Goal: Use online tool/utility: Utilize a website feature to perform a specific function

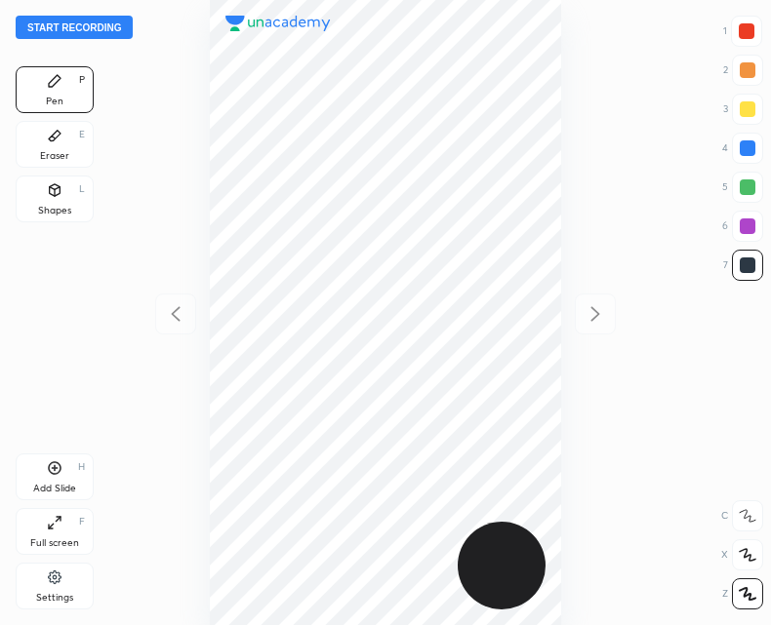
scroll to position [625, 458]
click at [68, 25] on button "Start recording" at bounding box center [74, 27] width 117 height 23
click at [67, 190] on div "Shapes L" at bounding box center [55, 199] width 78 height 47
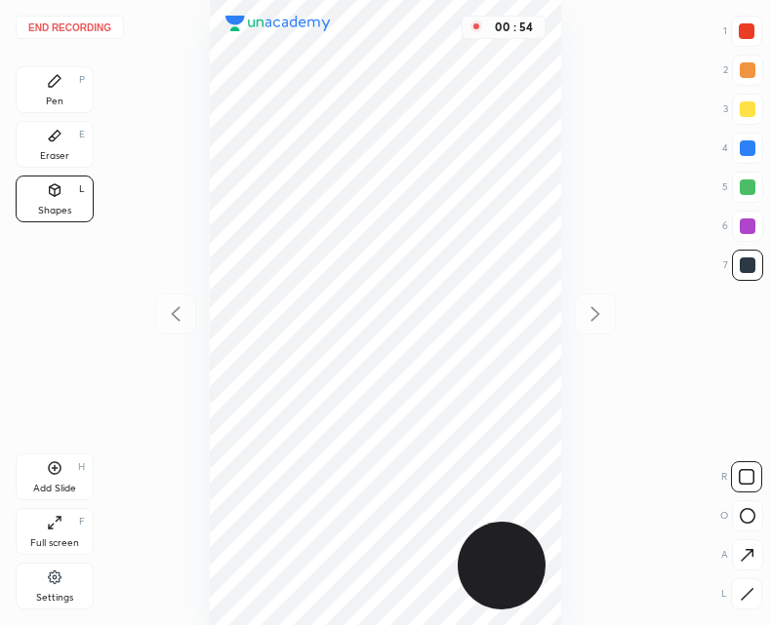
click at [49, 92] on div "Pen P" at bounding box center [55, 89] width 78 height 47
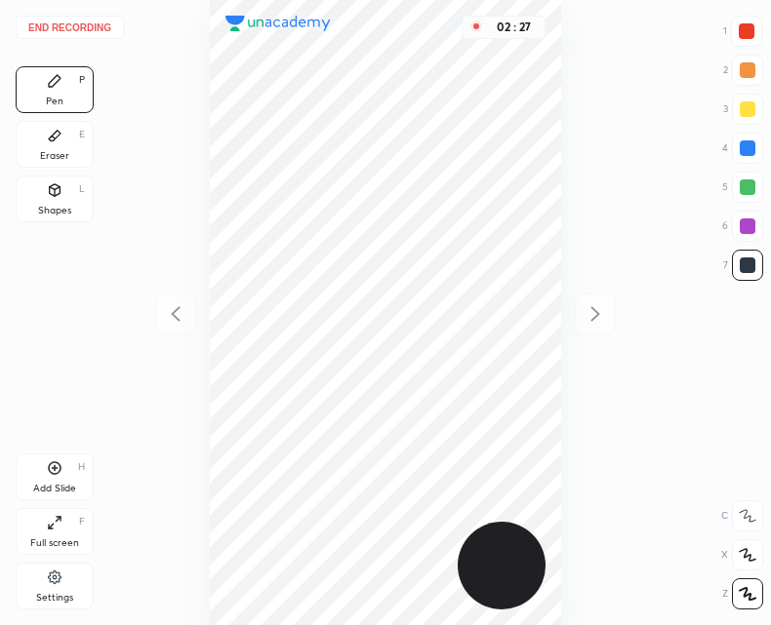
click at [62, 473] on div "Add Slide H" at bounding box center [55, 477] width 78 height 47
click at [59, 457] on div "Add Slide H" at bounding box center [55, 477] width 78 height 47
click at [185, 316] on icon at bounding box center [175, 313] width 23 height 23
click at [174, 319] on icon at bounding box center [175, 313] width 23 height 23
click at [601, 300] on div at bounding box center [595, 314] width 41 height 41
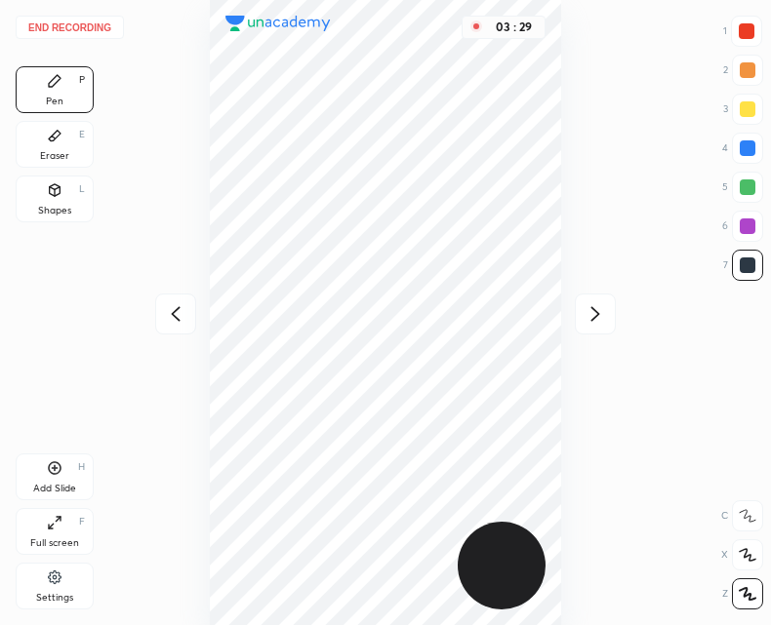
click at [179, 313] on icon at bounding box center [175, 313] width 23 height 23
click at [601, 316] on icon at bounding box center [594, 313] width 23 height 23
click at [173, 327] on div at bounding box center [175, 314] width 41 height 41
click at [589, 323] on icon at bounding box center [594, 313] width 23 height 23
click at [47, 148] on div "Eraser E" at bounding box center [55, 144] width 78 height 47
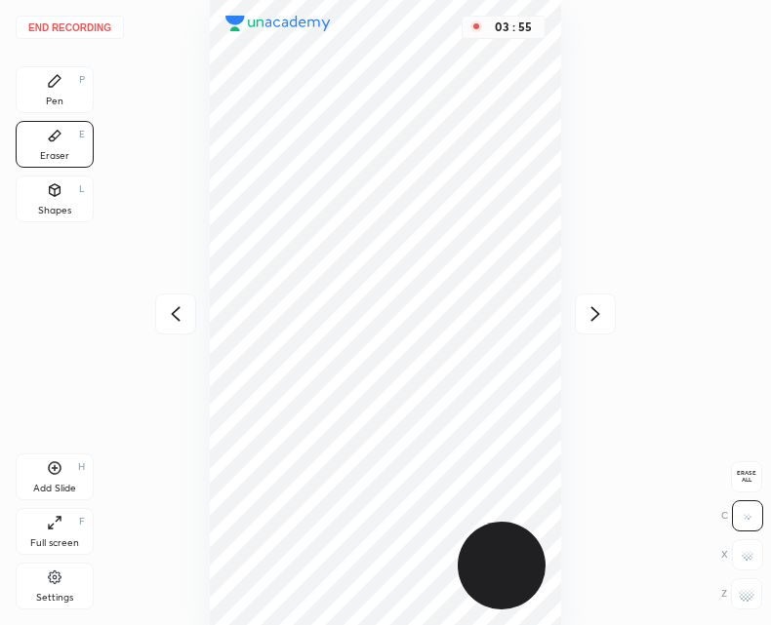
click at [36, 84] on div "Pen P" at bounding box center [55, 89] width 78 height 47
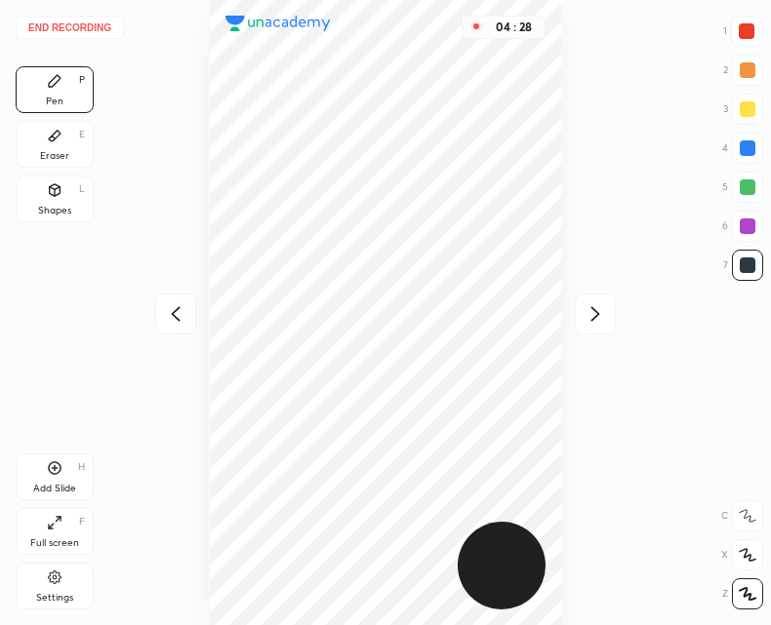
click at [60, 475] on icon at bounding box center [55, 468] width 16 height 16
click at [71, 143] on div "Eraser E" at bounding box center [55, 144] width 78 height 47
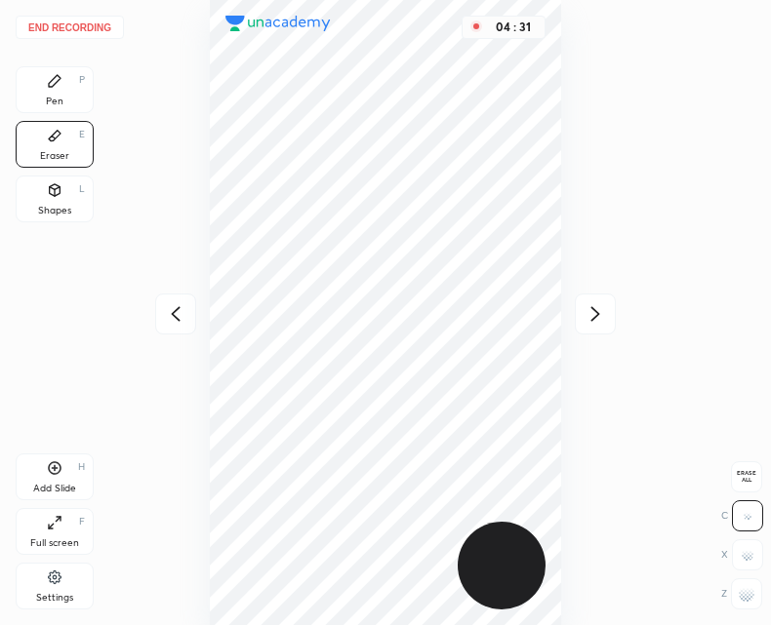
click at [28, 97] on div "Pen P" at bounding box center [55, 89] width 78 height 47
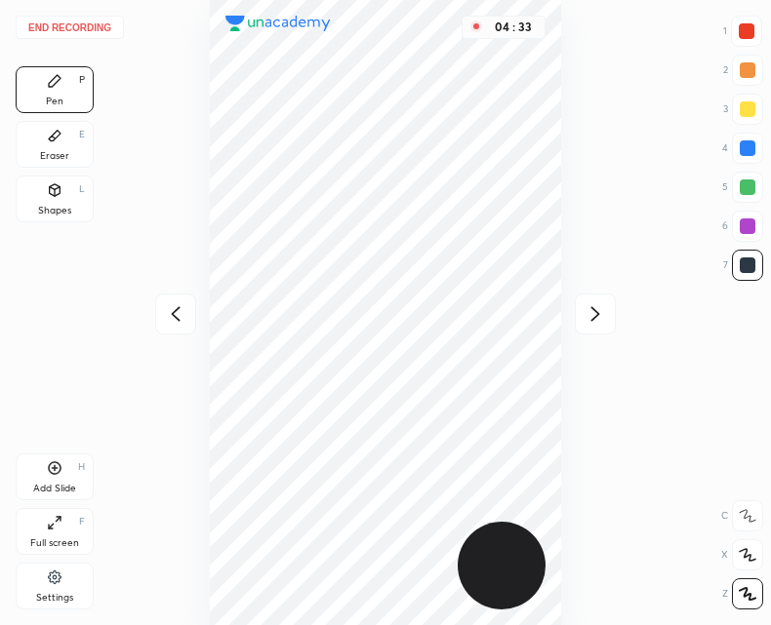
click at [55, 140] on icon at bounding box center [55, 136] width 16 height 16
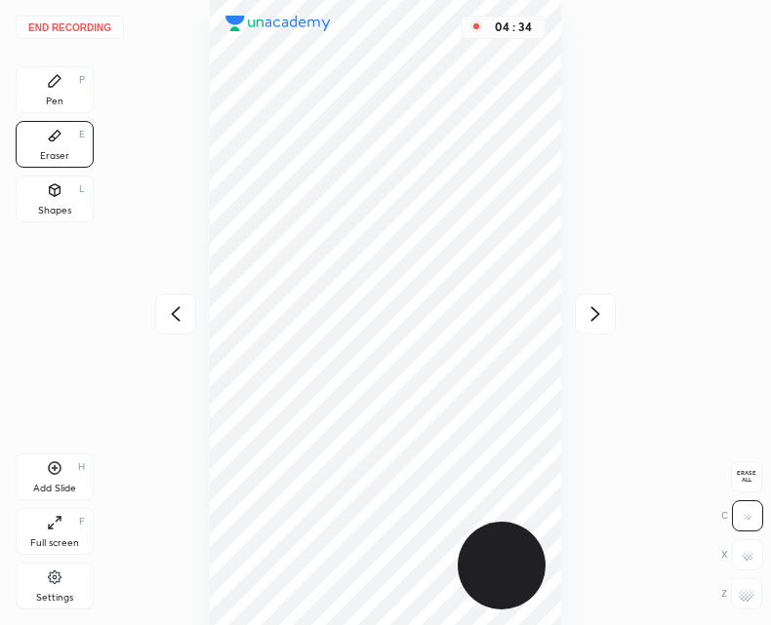
click at [52, 91] on div "Pen P" at bounding box center [55, 89] width 78 height 47
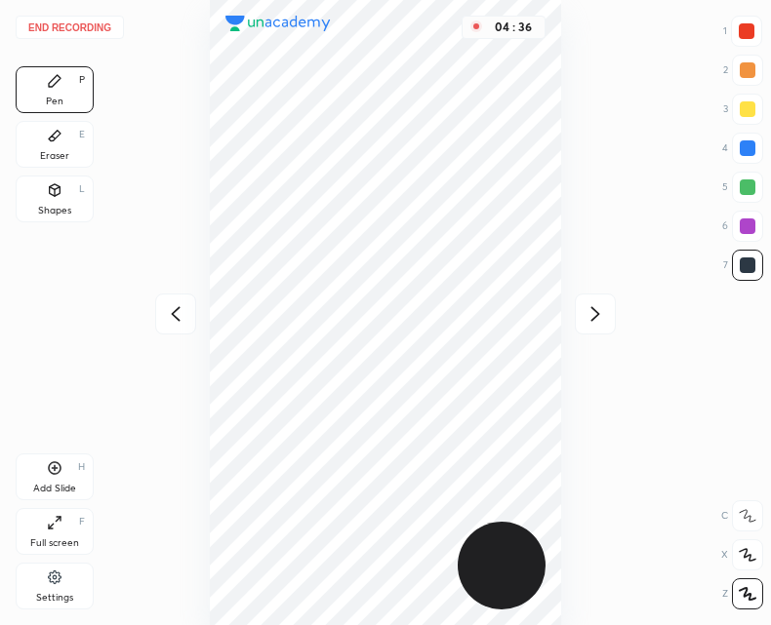
click at [64, 144] on div "Eraser E" at bounding box center [55, 144] width 78 height 47
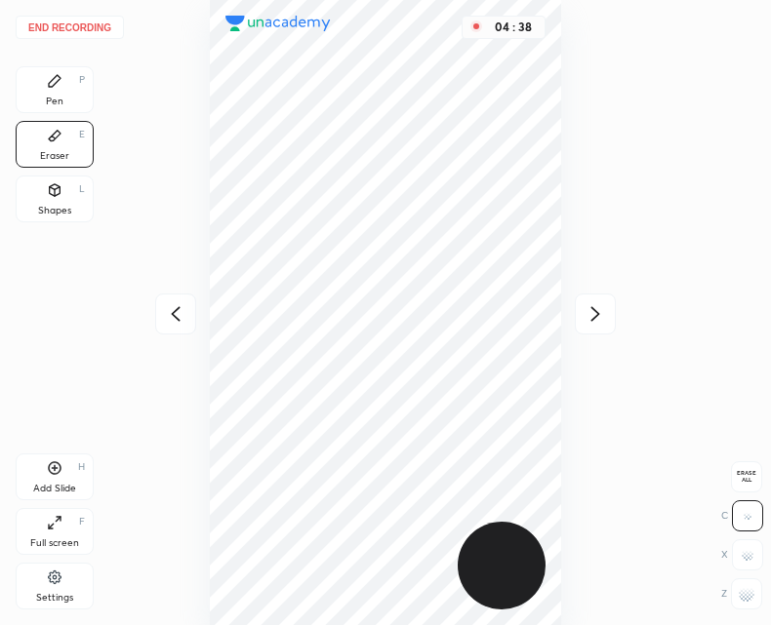
click at [54, 94] on div "Pen P" at bounding box center [55, 89] width 78 height 47
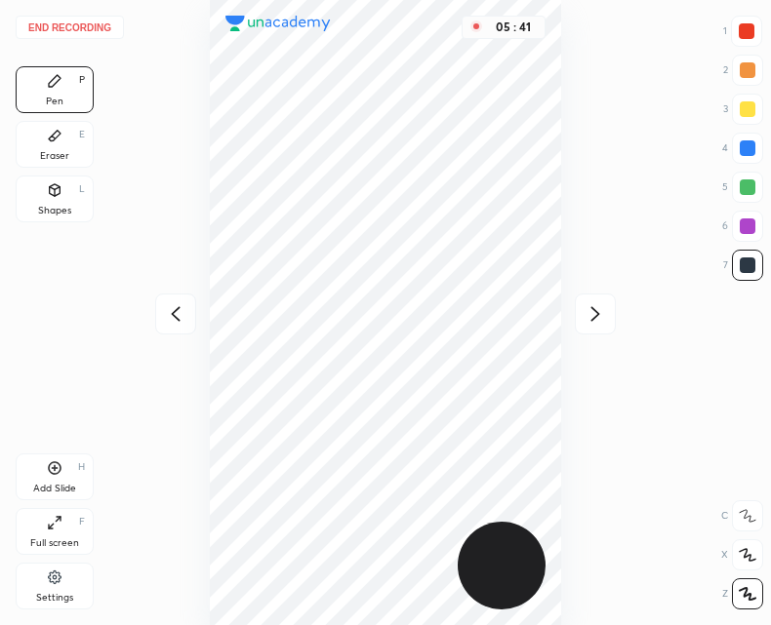
click at [166, 321] on icon at bounding box center [175, 313] width 23 height 23
click at [591, 318] on icon at bounding box center [594, 313] width 23 height 23
click at [174, 326] on div at bounding box center [175, 314] width 41 height 41
click at [582, 314] on div at bounding box center [595, 314] width 41 height 41
click at [165, 318] on icon at bounding box center [175, 313] width 23 height 23
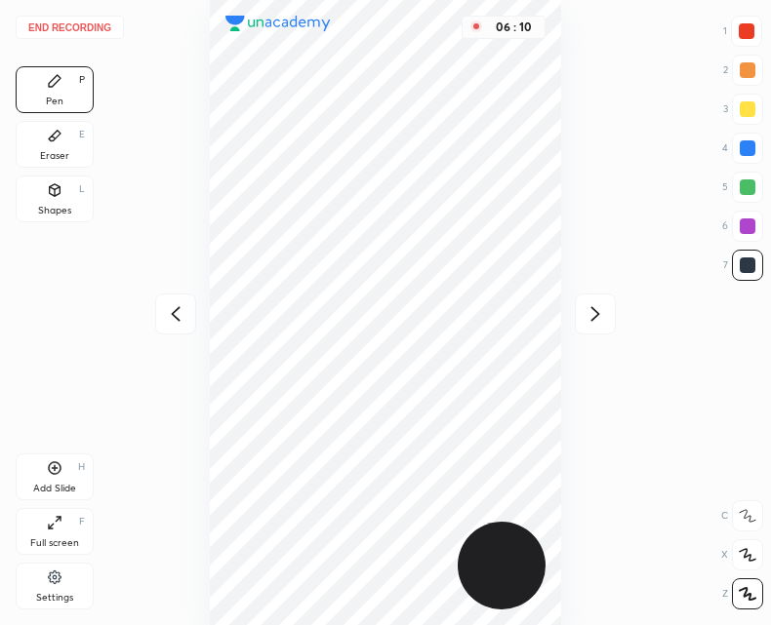
click at [169, 317] on icon at bounding box center [175, 313] width 23 height 23
click at [172, 318] on div "06 : 10" at bounding box center [385, 312] width 458 height 625
click at [599, 318] on icon at bounding box center [594, 313] width 23 height 23
click at [598, 313] on icon at bounding box center [595, 313] width 9 height 15
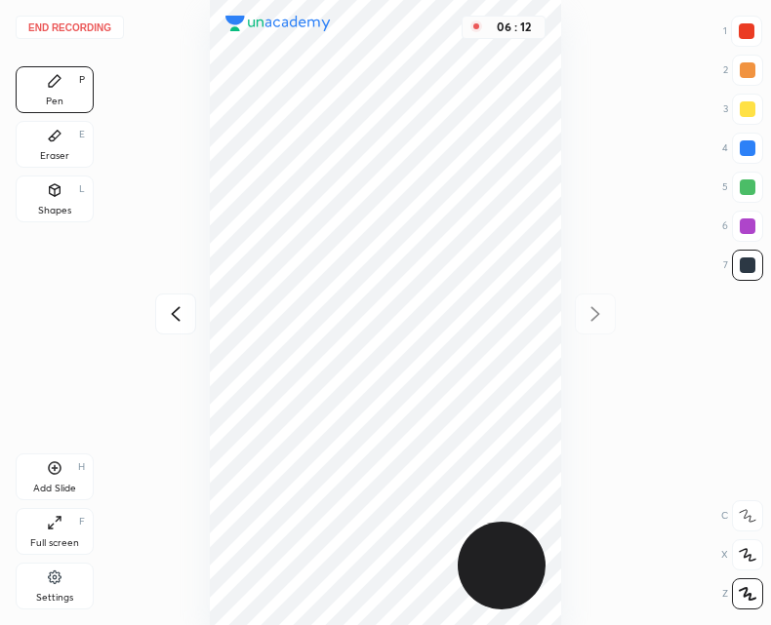
click at [169, 312] on icon at bounding box center [175, 313] width 23 height 23
click at [77, 28] on button "End recording" at bounding box center [70, 27] width 108 height 23
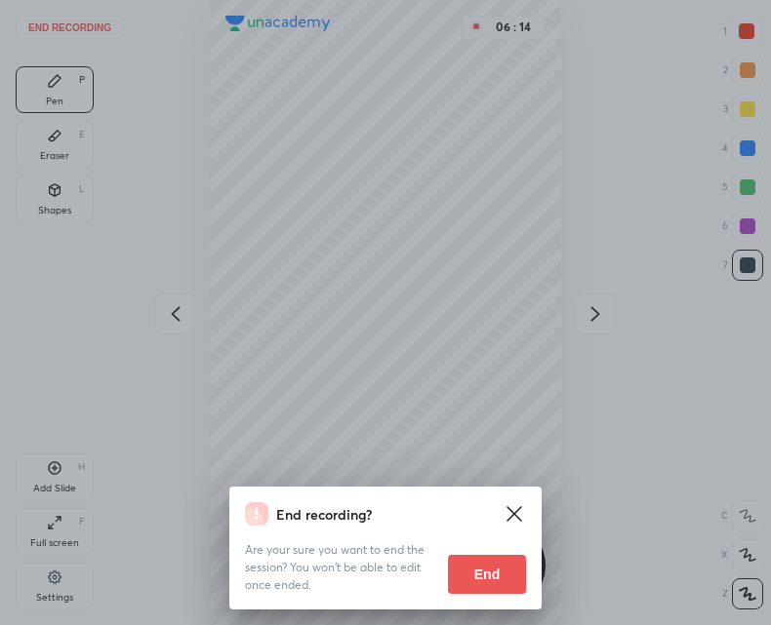
click at [481, 575] on button "End" at bounding box center [487, 574] width 78 height 39
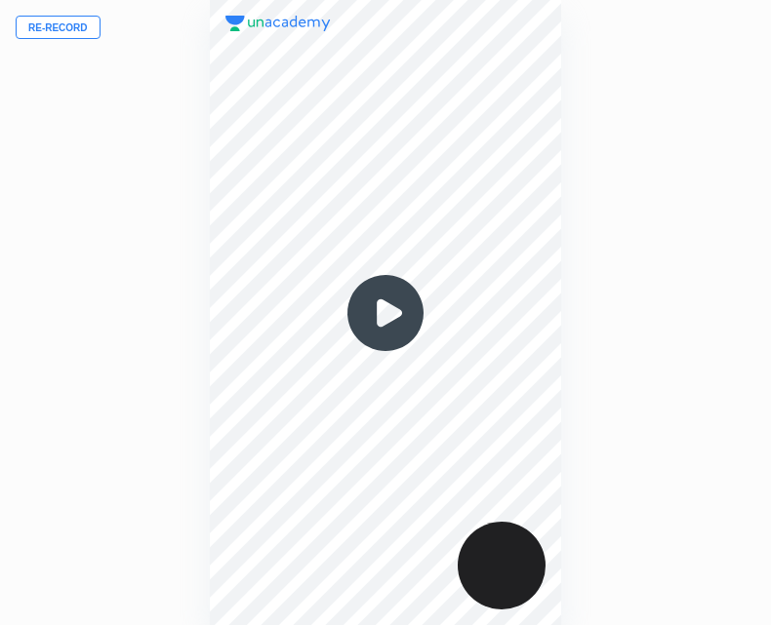
click at [380, 333] on img at bounding box center [385, 313] width 94 height 94
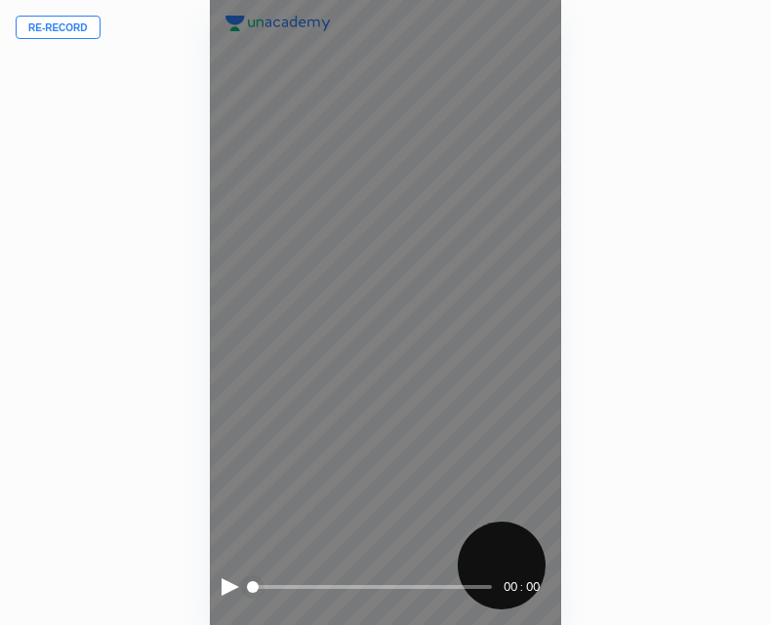
click at [218, 593] on div "00 : 00" at bounding box center [386, 312] width 352 height 625
click at [226, 586] on div at bounding box center [230, 587] width 18 height 18
click at [229, 590] on div at bounding box center [228, 587] width 14 height 18
